Goal: Task Accomplishment & Management: Manage account settings

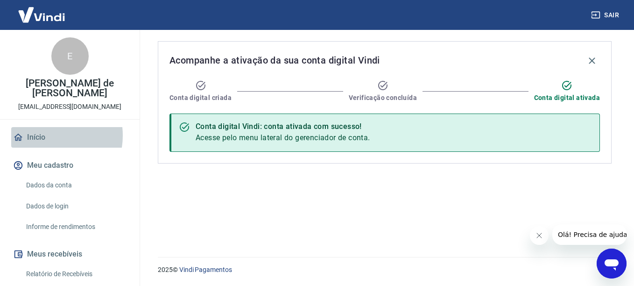
click at [44, 135] on link "Início" at bounding box center [69, 137] width 117 height 21
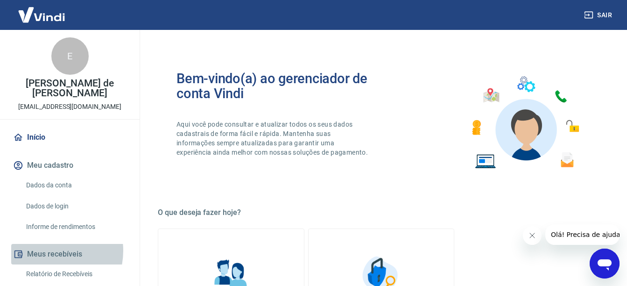
click at [46, 250] on button "Meus recebíveis" at bounding box center [69, 254] width 117 height 21
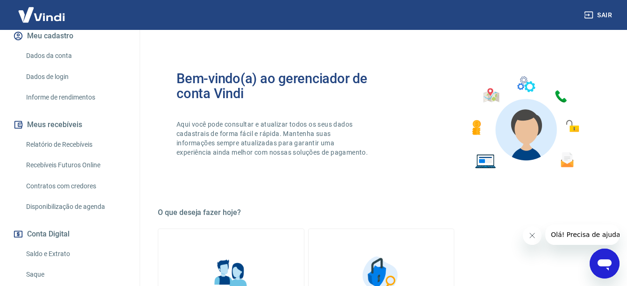
scroll to position [131, 0]
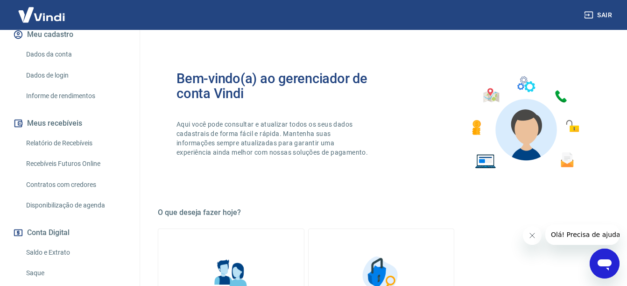
click at [46, 250] on link "Saldo e Extrato" at bounding box center [75, 252] width 106 height 19
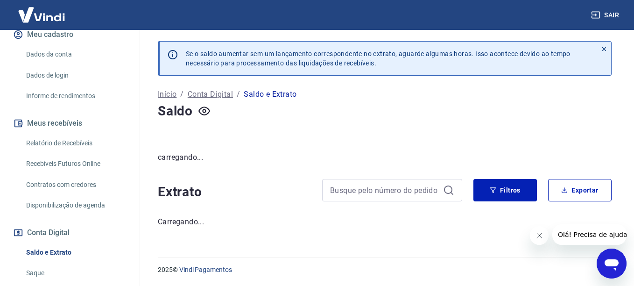
click at [57, 231] on button "Conta Digital" at bounding box center [69, 232] width 117 height 21
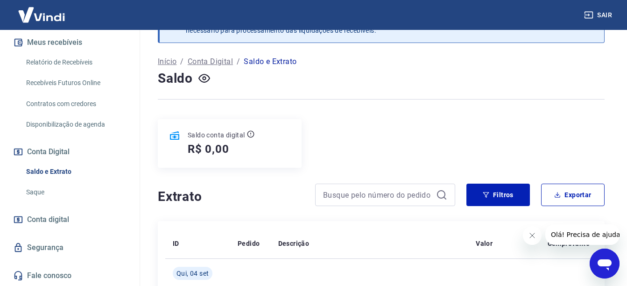
scroll to position [56, 0]
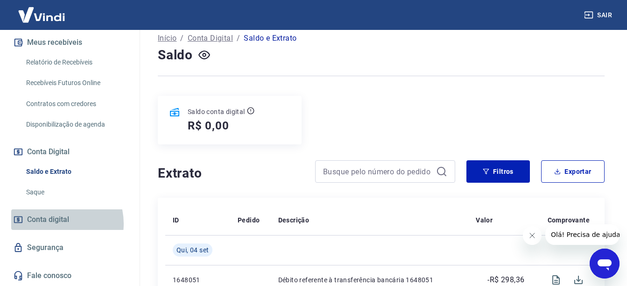
click at [56, 223] on span "Conta digital" at bounding box center [48, 219] width 42 height 13
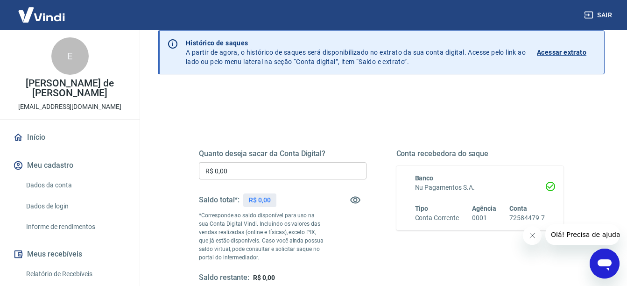
scroll to position [56, 0]
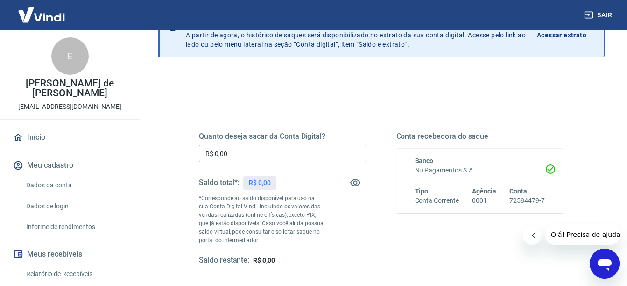
click at [381, 275] on div "Quanto deseja sacar da Conta Digital? R$ 0,00 ​ Saldo total*: R$ 0,00 *Correspo…" at bounding box center [381, 207] width 365 height 196
click at [350, 177] on icon "button" at bounding box center [355, 182] width 11 height 11
click at [358, 221] on div "Quanto deseja sacar da Conta Digital? R$ 0,00 ​ Saldo total*: R$ 0,00 *Correspo…" at bounding box center [283, 199] width 168 height 134
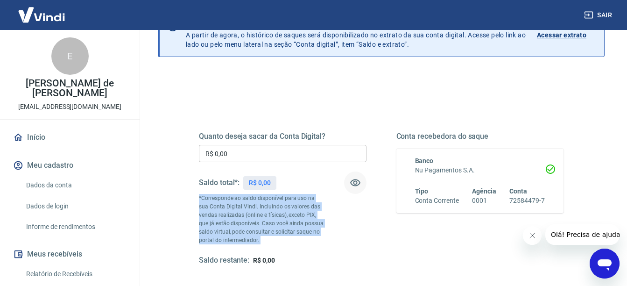
click at [358, 221] on div "Quanto deseja sacar da Conta Digital? R$ 0,00 ​ Saldo total*: R$ 0,00 *Correspo…" at bounding box center [283, 199] width 168 height 134
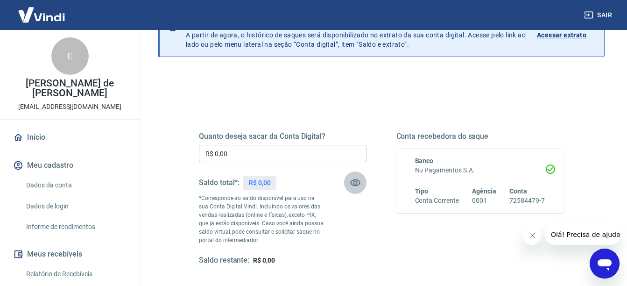
click at [355, 186] on icon "button" at bounding box center [355, 182] width 11 height 11
